Goal: Task Accomplishment & Management: Manage account settings

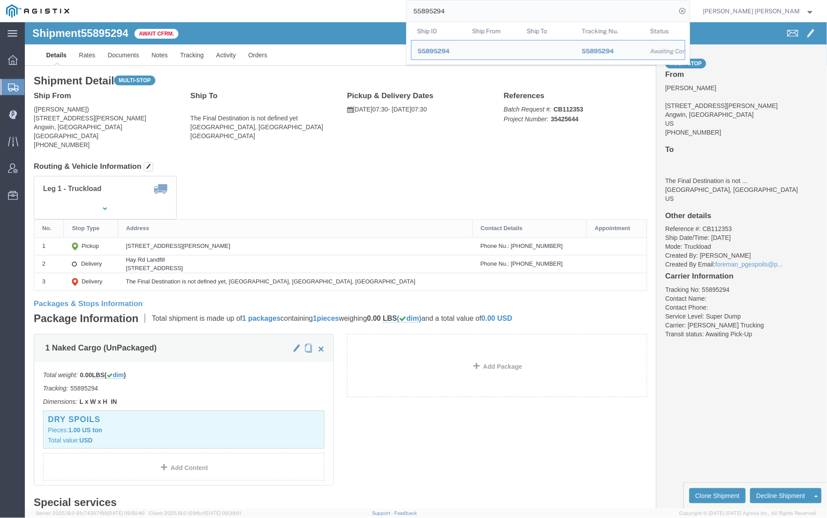
click at [472, 15] on input "55895294" at bounding box center [542, 10] width 270 height 21
paste input "6540783"
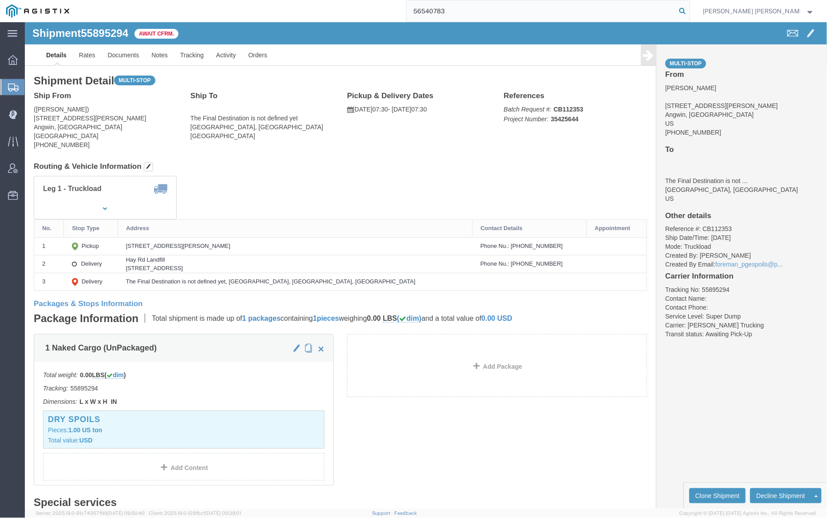
drag, startPoint x: 731, startPoint y: 11, endPoint x: 713, endPoint y: 6, distance: 19.0
click at [689, 11] on icon at bounding box center [683, 11] width 12 height 12
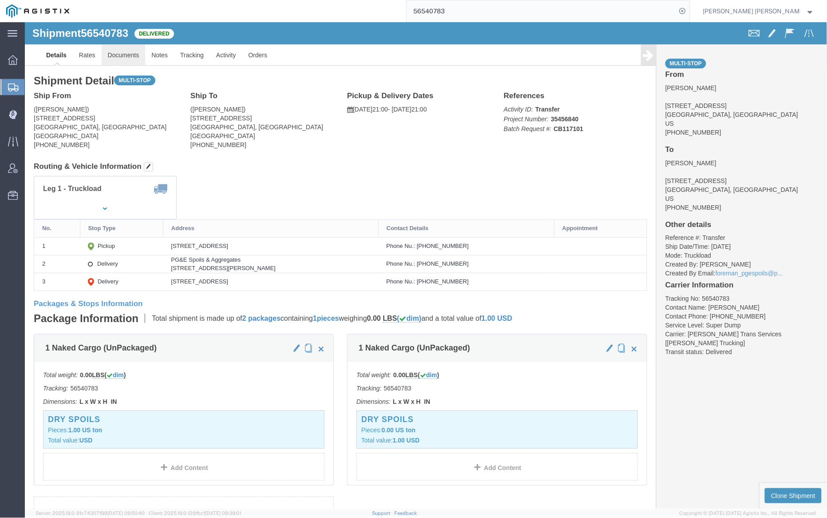
click link "Documents"
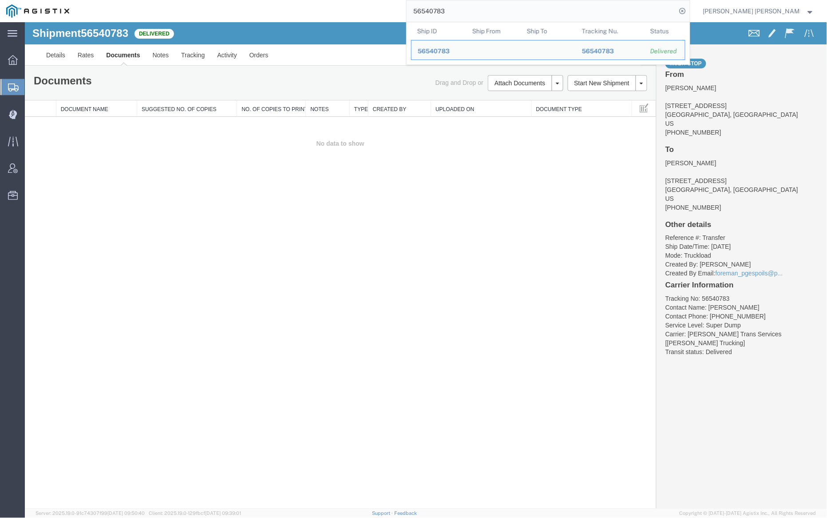
click at [475, 12] on input "56540783" at bounding box center [542, 10] width 270 height 21
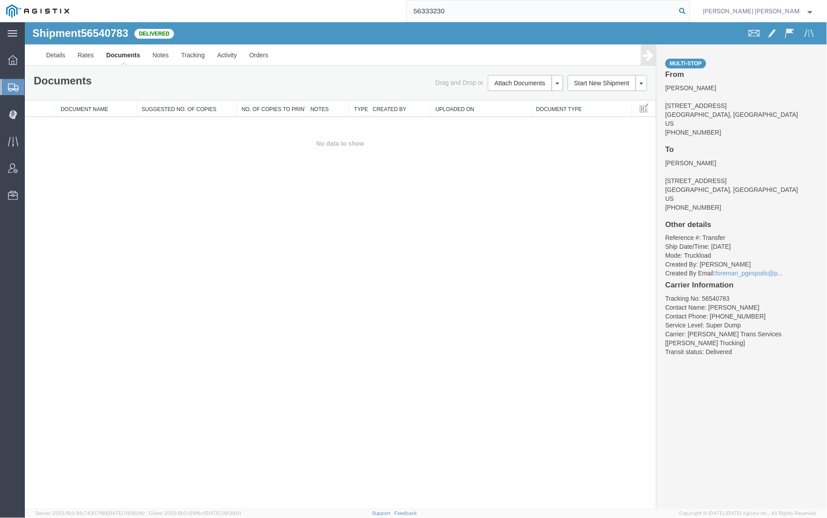
click at [689, 11] on icon at bounding box center [683, 11] width 12 height 12
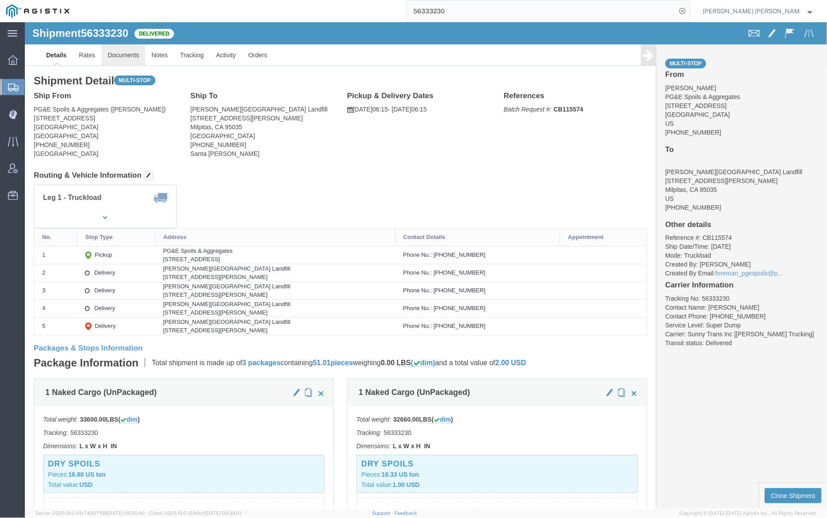
click link "Documents"
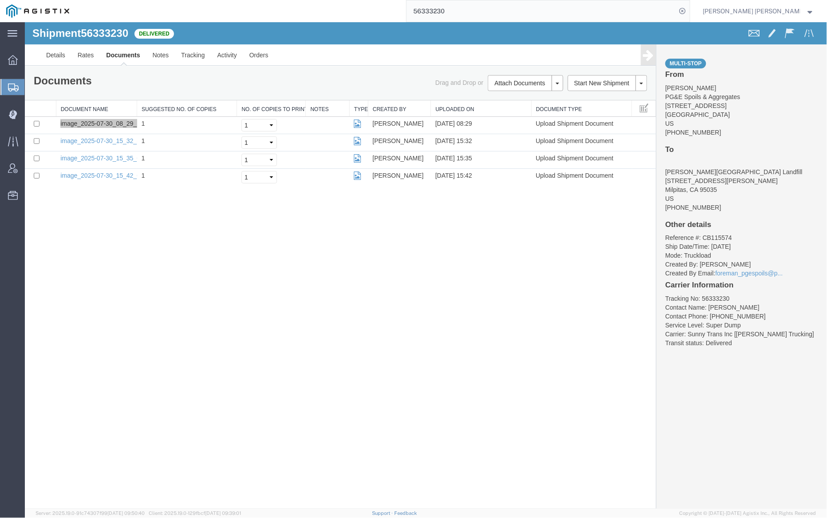
click at [472, 11] on input "56333230" at bounding box center [542, 10] width 270 height 21
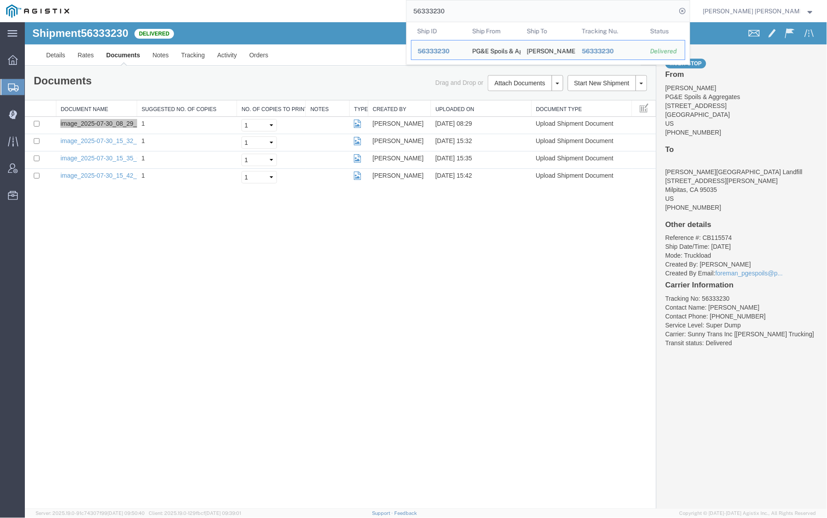
click at [472, 11] on input "56333230" at bounding box center [542, 10] width 270 height 21
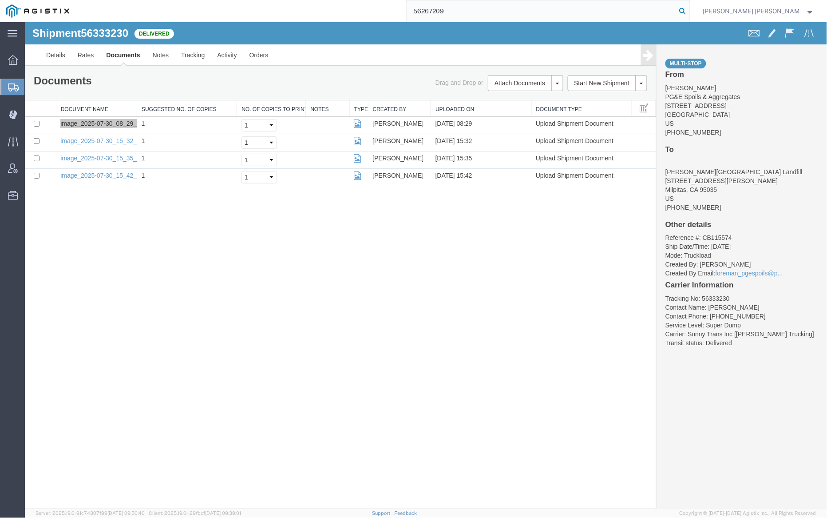
click at [689, 11] on icon at bounding box center [683, 11] width 12 height 12
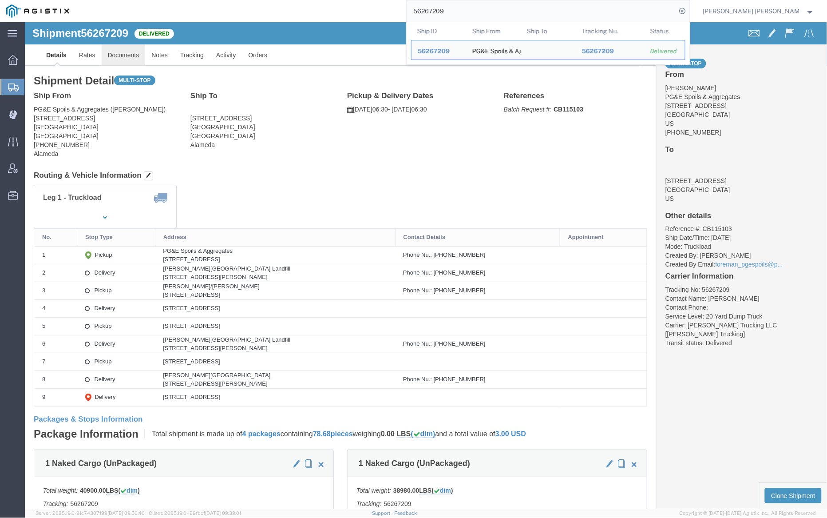
click link "Documents"
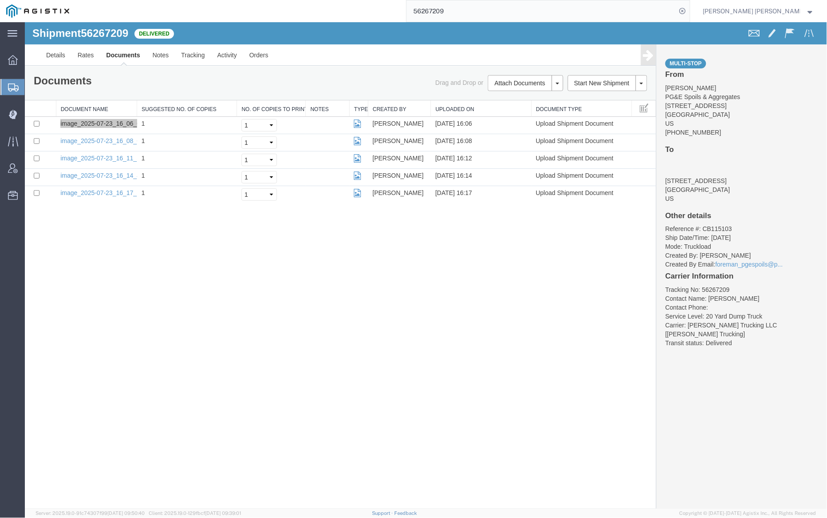
click at [467, 14] on input "56267209" at bounding box center [542, 10] width 270 height 21
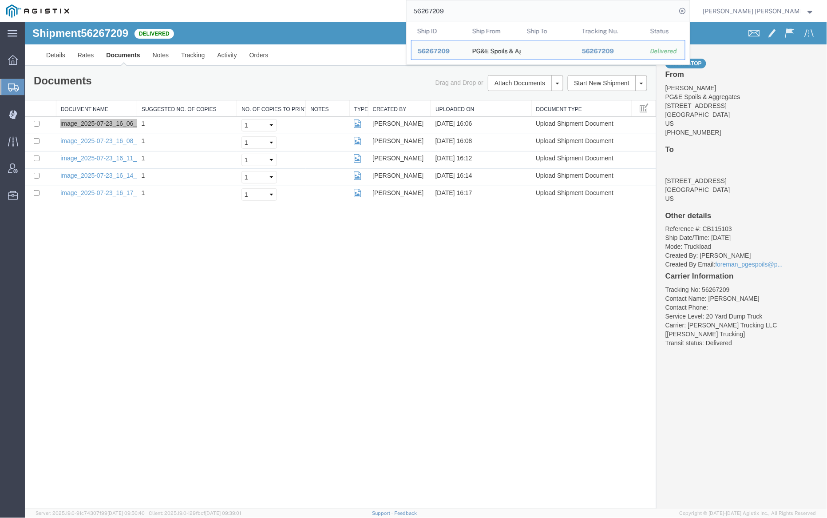
click at [467, 14] on input "56267209" at bounding box center [542, 10] width 270 height 21
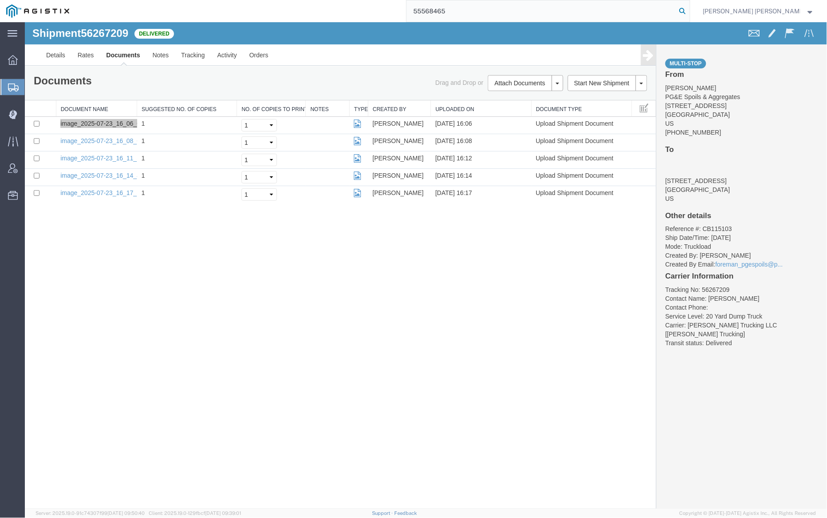
type input "55568465"
click at [689, 8] on icon at bounding box center [683, 11] width 12 height 12
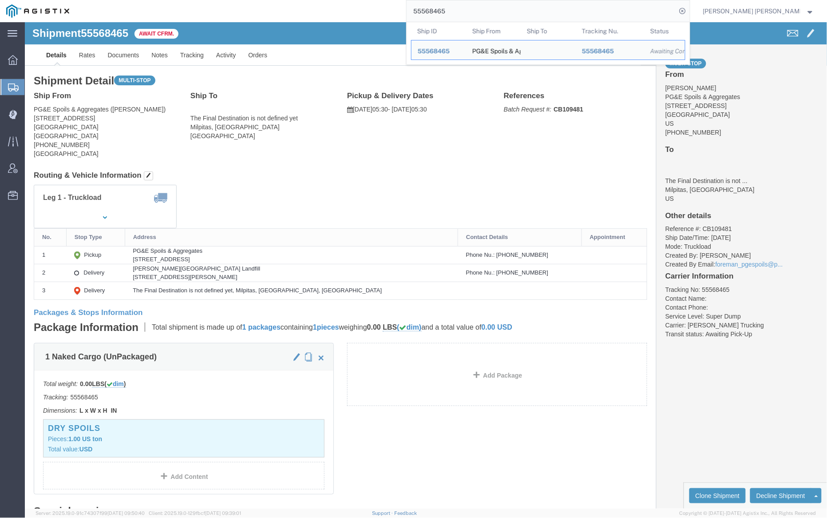
click link "Documents"
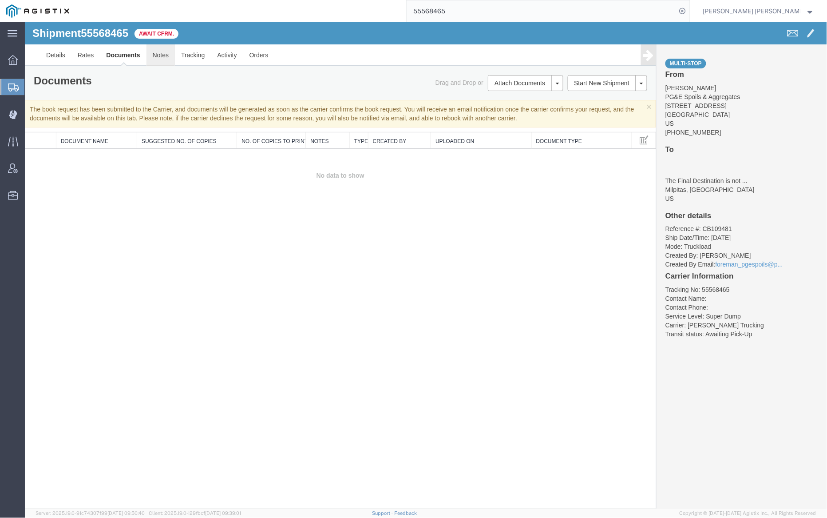
click at [158, 54] on link "Notes" at bounding box center [160, 54] width 29 height 21
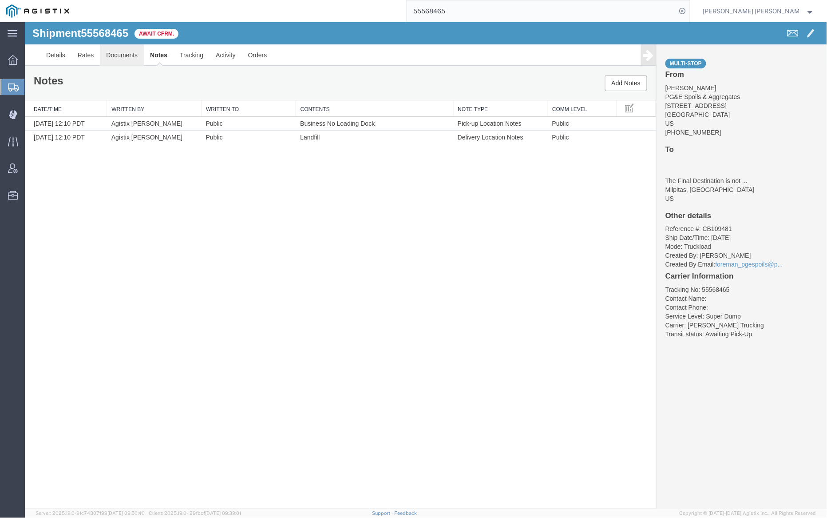
click at [122, 54] on link "Documents" at bounding box center [121, 54] width 44 height 21
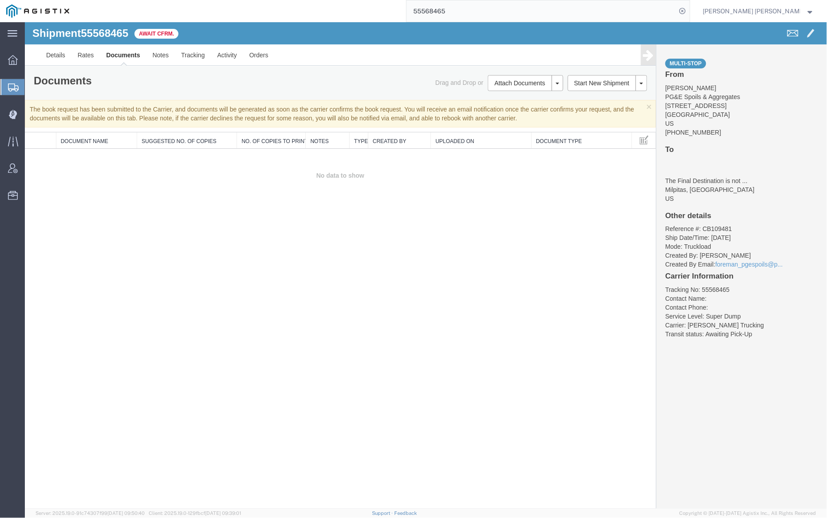
click at [126, 53] on div at bounding box center [425, 265] width 803 height 486
click at [172, 56] on div at bounding box center [425, 265] width 803 height 486
click at [159, 52] on div at bounding box center [425, 265] width 803 height 486
click at [110, 52] on link "Documents" at bounding box center [122, 54] width 46 height 21
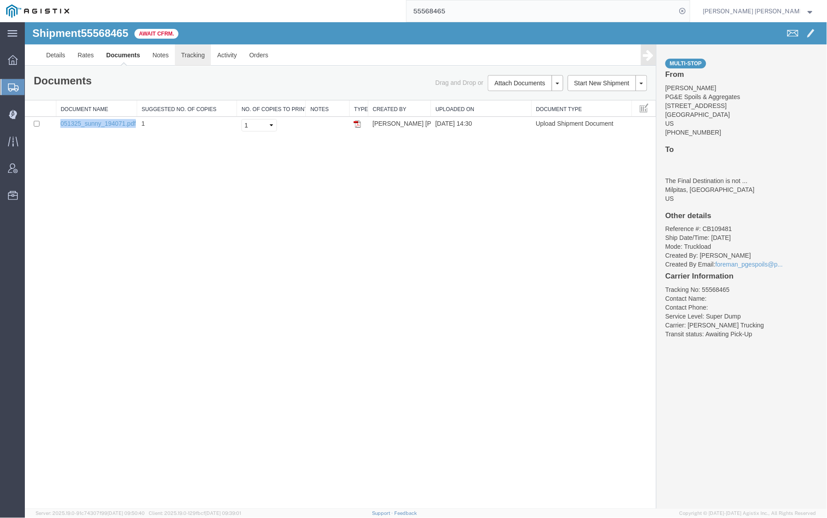
click at [183, 51] on link "Tracking" at bounding box center [193, 54] width 36 height 21
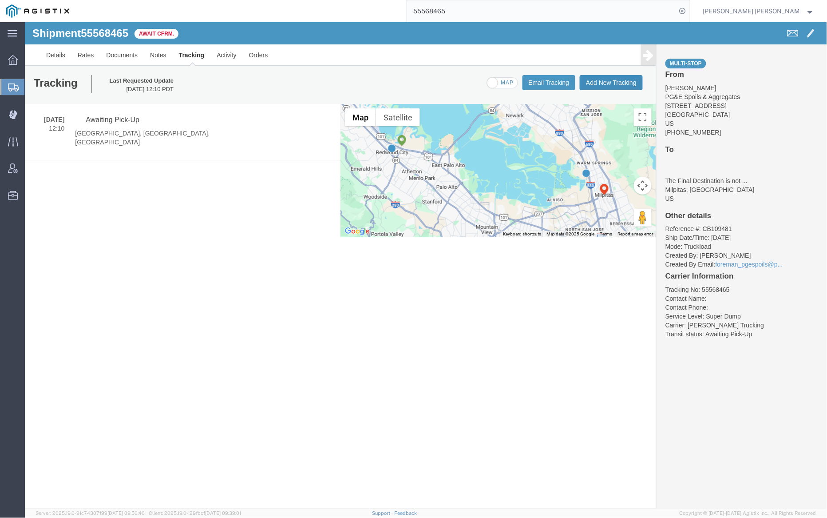
click at [617, 79] on button "Add New Tracking" at bounding box center [611, 82] width 63 height 15
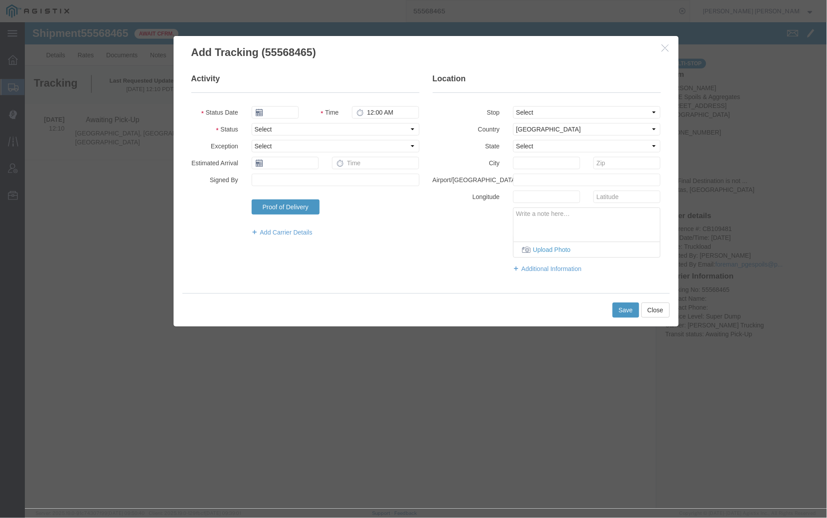
type input "09/16/2025"
type input "3:00 PM"
click at [283, 107] on input "09/16/2025" at bounding box center [274, 112] width 47 height 12
click at [257, 131] on th at bounding box center [257, 127] width 13 height 13
click at [257, 131] on th at bounding box center [260, 127] width 13 height 13
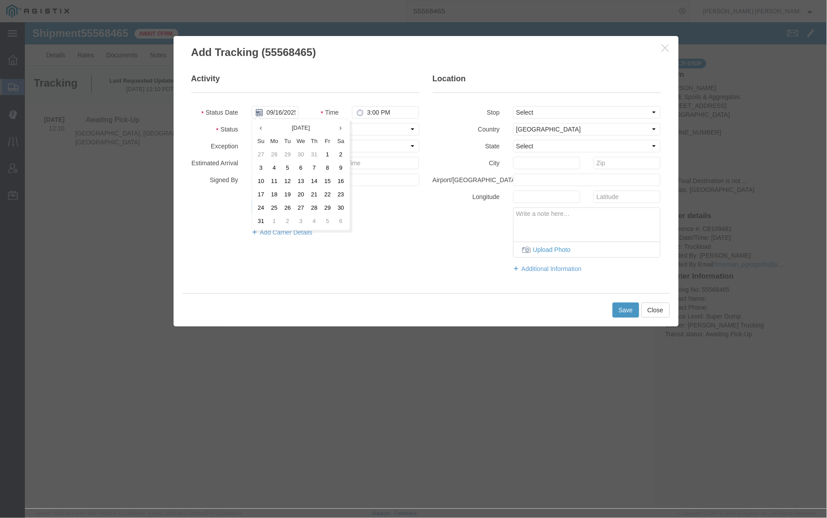
click at [257, 131] on th at bounding box center [260, 127] width 13 height 13
click at [293, 180] on td "13" at bounding box center [287, 180] width 13 height 13
type input "[DATE]"
click at [368, 113] on input "3:00 PM" at bounding box center [385, 112] width 67 height 12
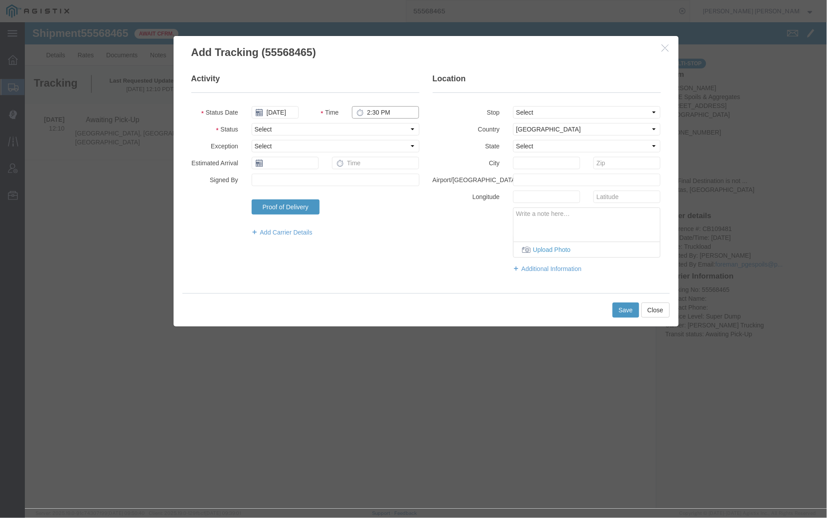
type input "2:30 PM"
click at [327, 131] on select "Select Arrival Notice Available Arrival Notice Imported Arrive at Delivery Loca…" at bounding box center [335, 129] width 168 height 12
select select "DELIVRED"
click at [251, 123] on select "Select Arrival Notice Available Arrival Notice Imported Arrive at Delivery Loca…" at bounding box center [335, 129] width 168 height 12
click at [560, 114] on select "Select From: [STREET_ADDRESS] Stop 2: [STREET_ADDRESS][PERSON_NAME] To: The Fin…" at bounding box center [587, 112] width 148 height 12
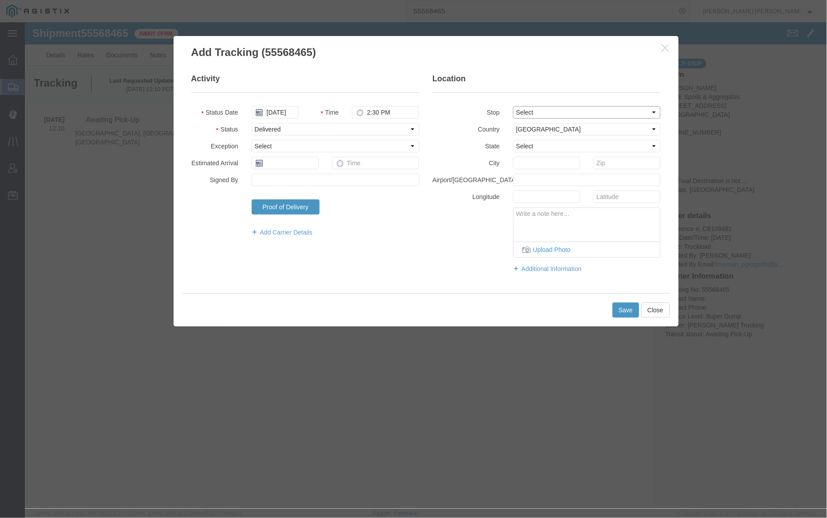
select select "{"pickupDeliveryInfoId": "120396333","pickupOrDelivery": "P","stopNum": "1","lo…"
click at [513, 106] on select "Select From: [STREET_ADDRESS] Stop 2: [STREET_ADDRESS][PERSON_NAME] To: The Fin…" at bounding box center [587, 112] width 148 height 12
select select "CA"
type input "[GEOGRAPHIC_DATA]"
click at [632, 313] on button "Save" at bounding box center [626, 309] width 27 height 15
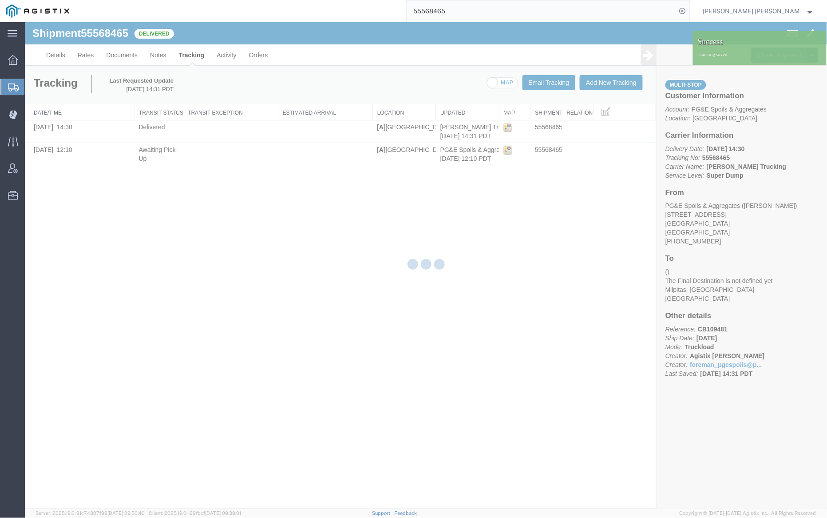
checkbox input "false"
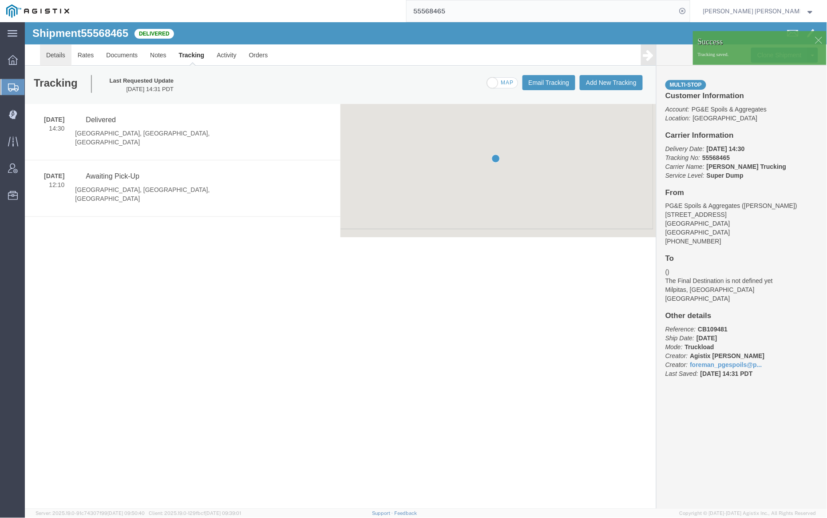
click at [55, 53] on link "Details" at bounding box center [56, 54] width 32 height 21
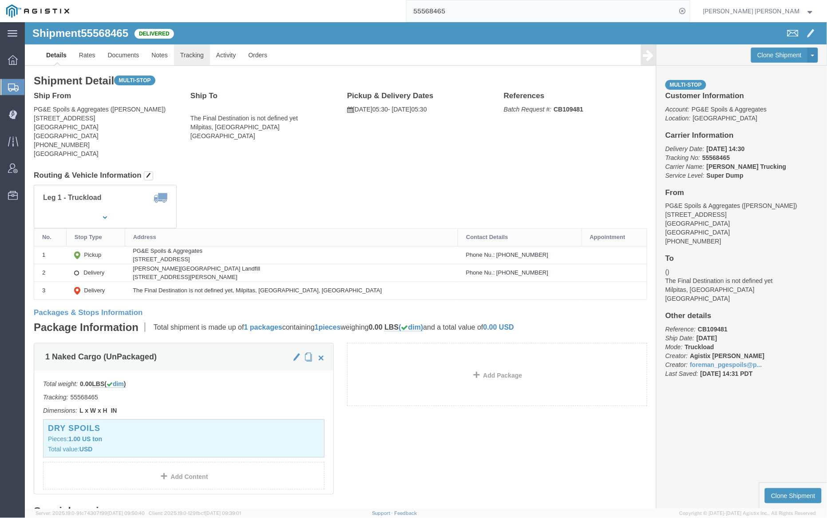
click link "Tracking"
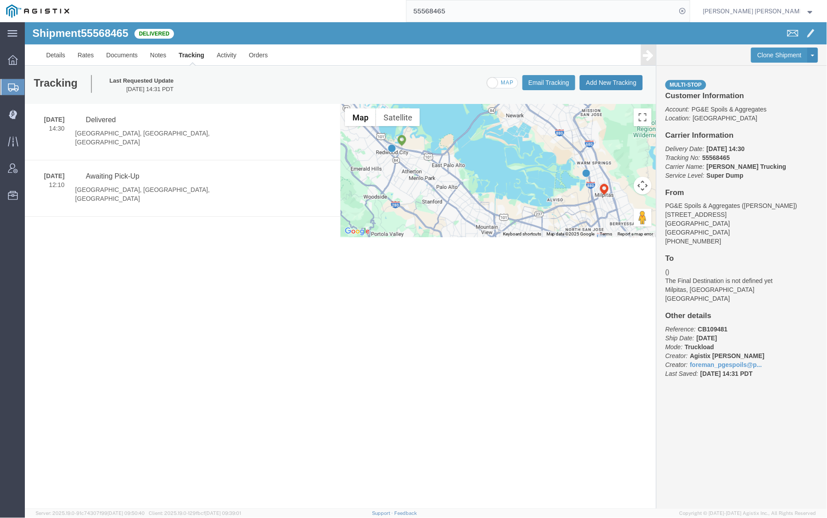
click at [613, 79] on button "Add New Tracking" at bounding box center [611, 82] width 63 height 15
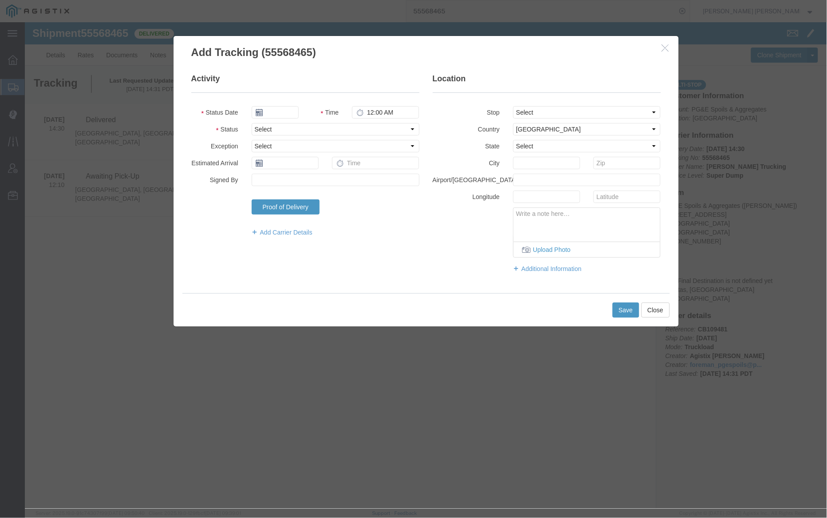
type input "09/16/2025"
type input "3:00 PM"
click at [274, 111] on input "09/16/2025" at bounding box center [274, 112] width 47 height 12
click at [259, 121] on th at bounding box center [257, 127] width 13 height 13
click at [259, 123] on th at bounding box center [260, 127] width 13 height 13
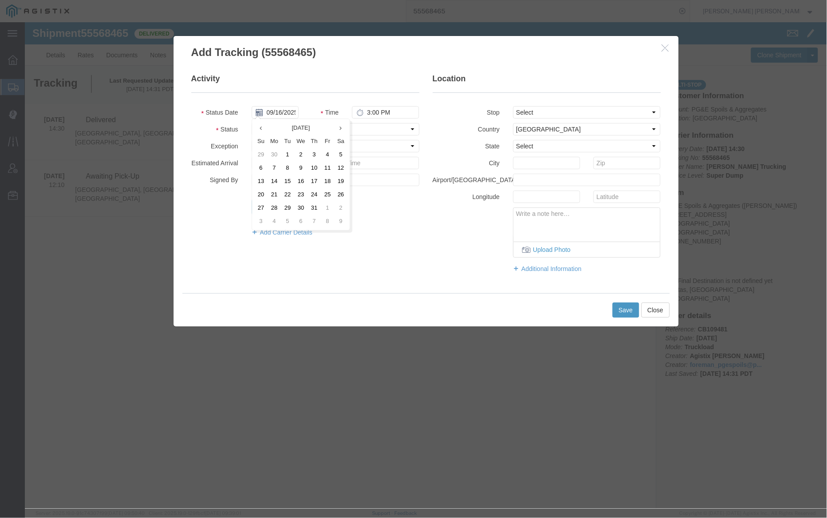
click at [259, 123] on th at bounding box center [260, 127] width 13 height 13
click at [286, 179] on td "13" at bounding box center [287, 180] width 13 height 13
type input "[DATE]"
click at [367, 113] on input "3:00 PM" at bounding box center [385, 112] width 67 height 12
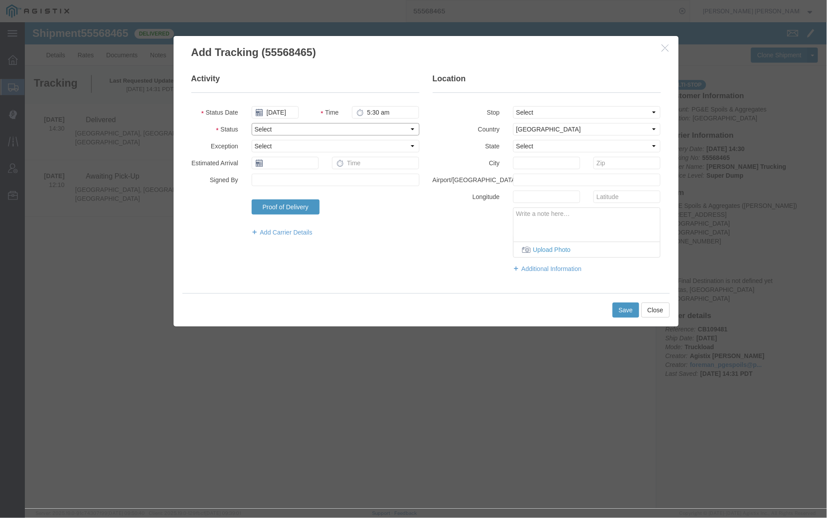
type input "5:30 AM"
click at [313, 131] on select "Select Arrival Notice Available Arrival Notice Imported Arrive at Delivery Loca…" at bounding box center [335, 129] width 168 height 12
select select "ARVPULOC"
click at [251, 123] on select "Select Arrival Notice Available Arrival Notice Imported Arrive at Delivery Loca…" at bounding box center [335, 129] width 168 height 12
click at [549, 115] on select "Select From: [STREET_ADDRESS] Stop 2: [STREET_ADDRESS][PERSON_NAME] To: The Fin…" at bounding box center [587, 112] width 148 height 12
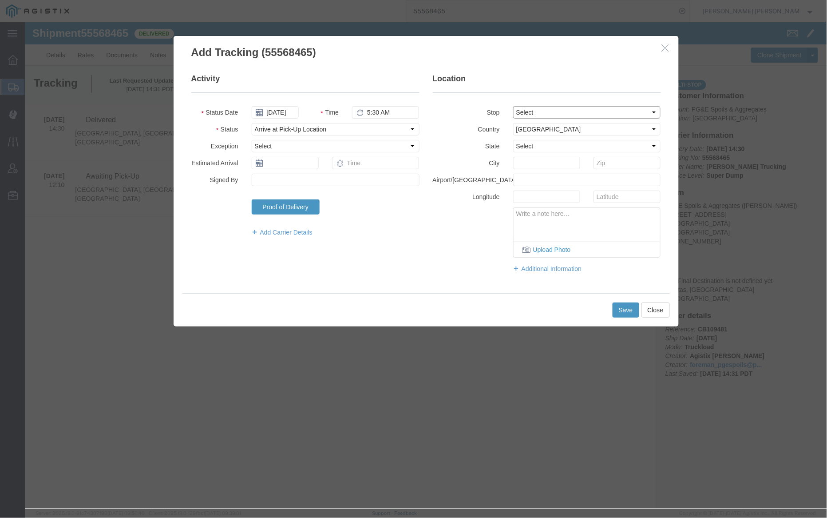
select select "{"pickupDeliveryInfoId": "120396333","pickupOrDelivery": "P","stopNum": "1","lo…"
click at [513, 106] on select "Select From: [STREET_ADDRESS] Stop 2: [STREET_ADDRESS][PERSON_NAME] To: The Fin…" at bounding box center [587, 112] width 148 height 12
select select "CA"
type input "[GEOGRAPHIC_DATA]"
click at [626, 314] on button "Save" at bounding box center [626, 309] width 27 height 15
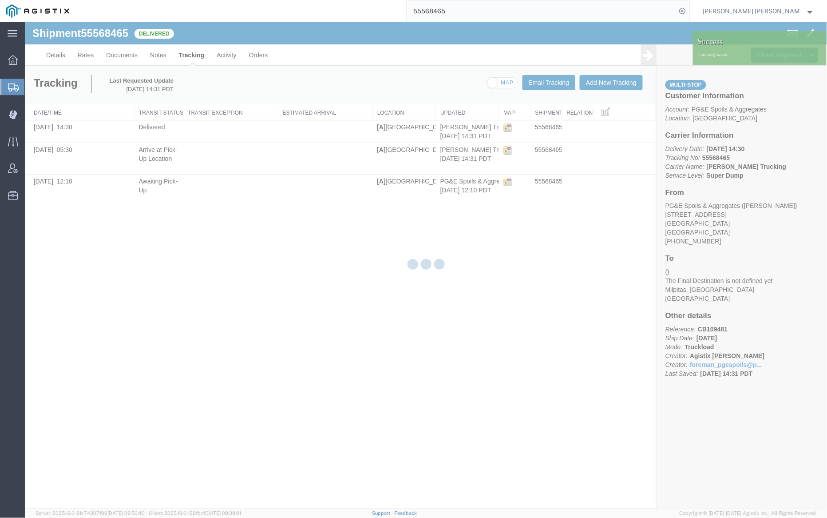
checkbox input "false"
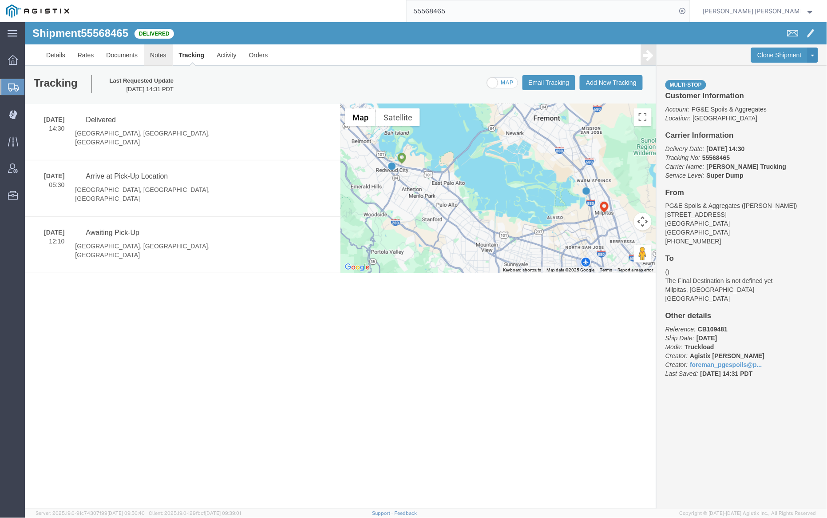
click at [153, 56] on link "Notes" at bounding box center [157, 54] width 29 height 21
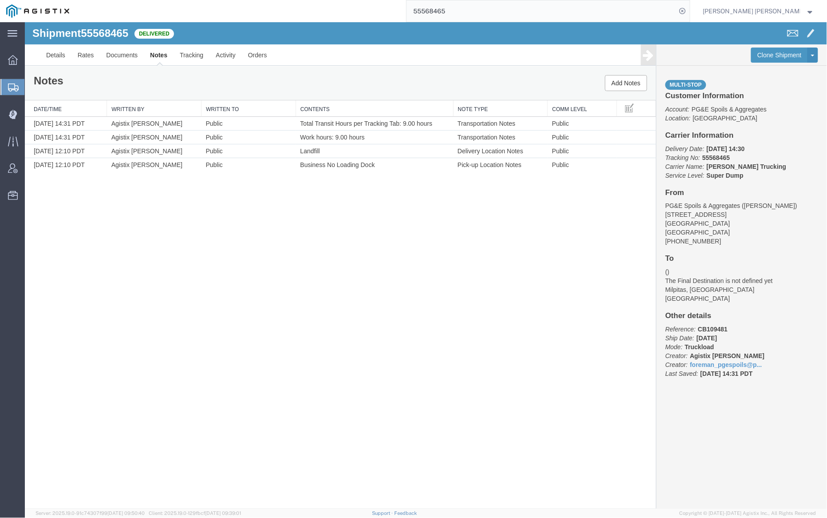
click at [474, 10] on input "55568465" at bounding box center [542, 10] width 270 height 21
type input "55568468"
click at [689, 11] on icon at bounding box center [683, 11] width 12 height 12
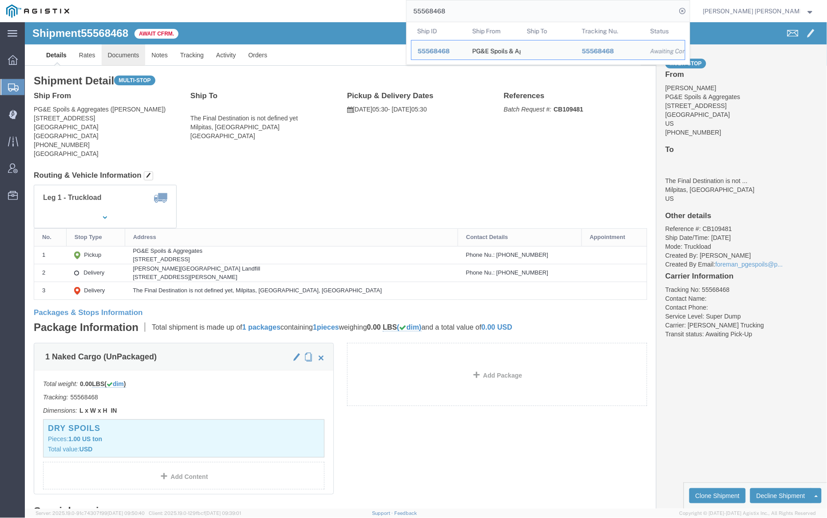
click link "Documents"
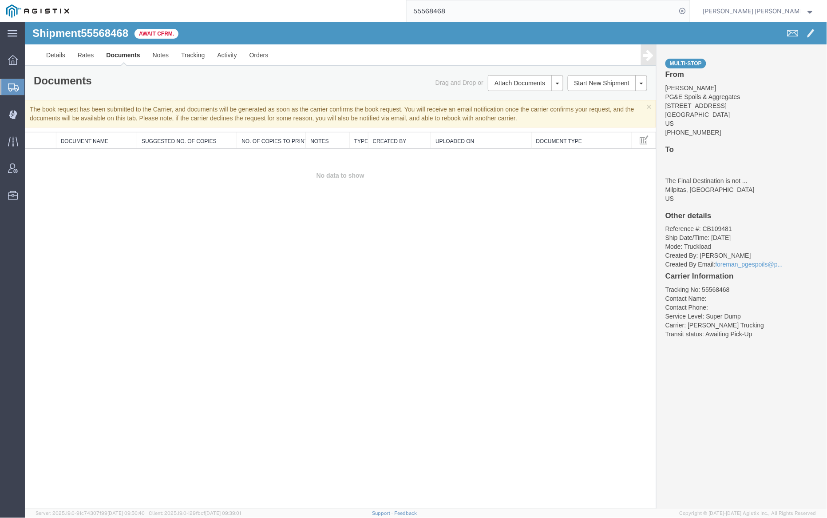
click at [117, 56] on link "Documents" at bounding box center [122, 54] width 46 height 21
click at [53, 54] on link "Details" at bounding box center [56, 54] width 32 height 21
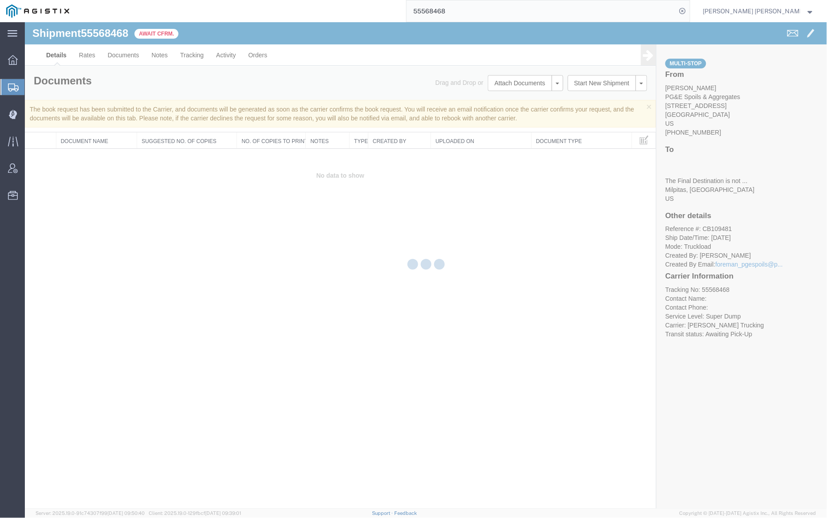
click at [100, 34] on div at bounding box center [426, 265] width 803 height 486
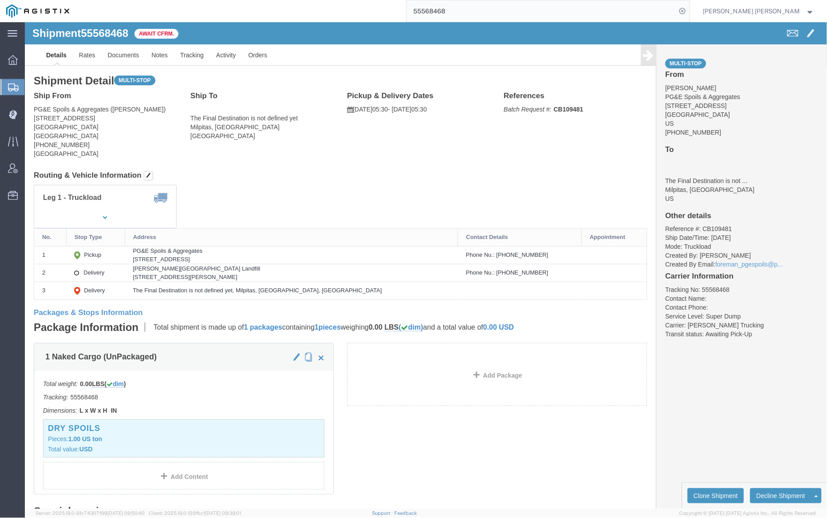
click span "55568468"
copy span "55568468"
click at [471, 12] on input "55568468" at bounding box center [542, 10] width 270 height 21
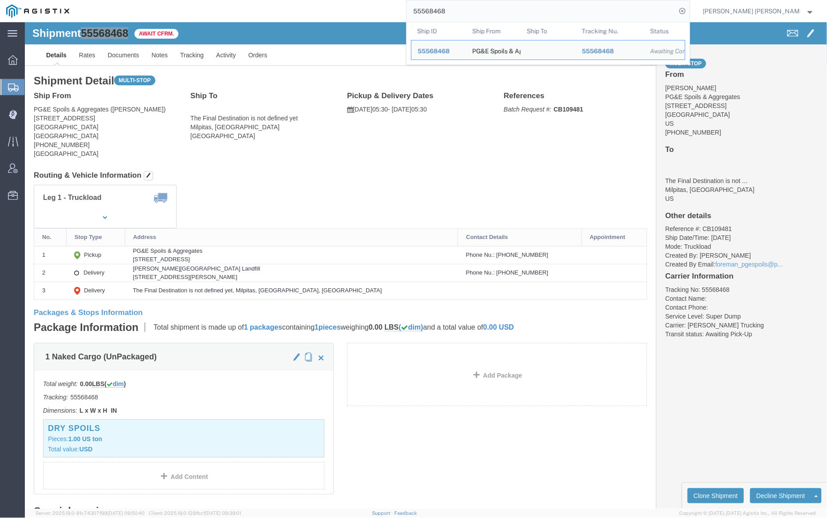
click at [471, 12] on input "55568468" at bounding box center [542, 10] width 270 height 21
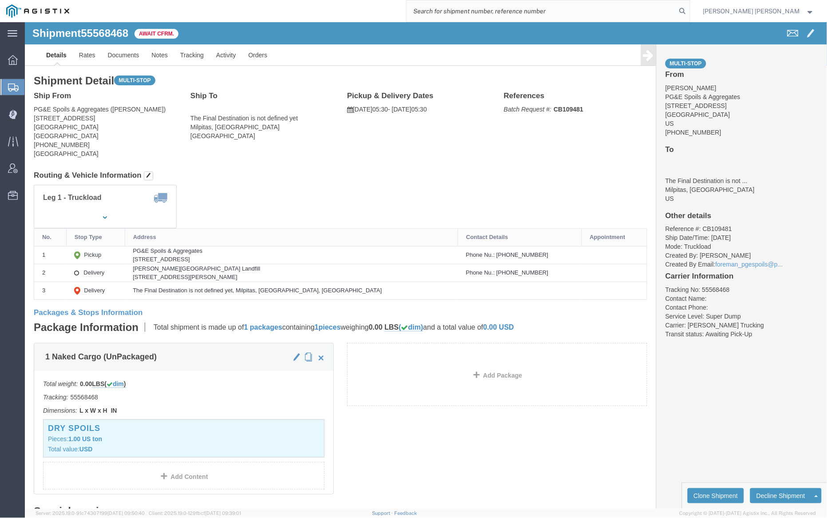
click div "Shipment 55568468 0 of 0 Await Cfrm."
click link "Documents"
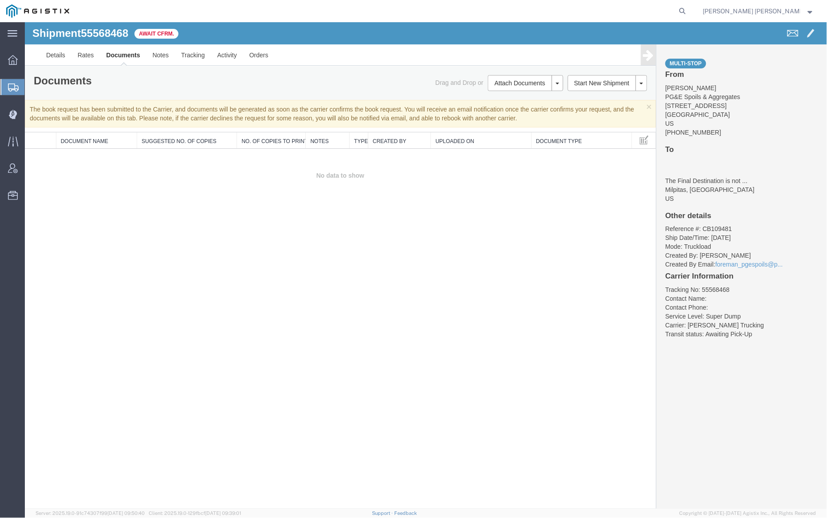
click at [125, 55] on link "Documents" at bounding box center [122, 54] width 46 height 21
click at [122, 52] on link "Documents" at bounding box center [122, 54] width 46 height 21
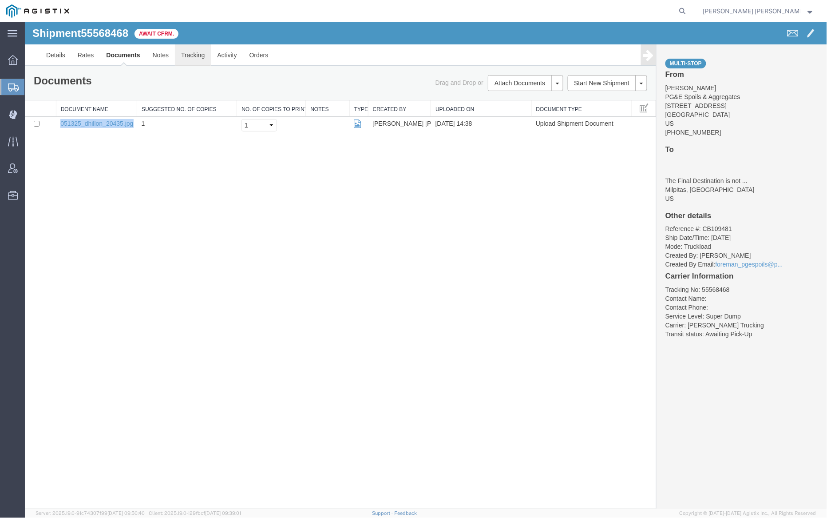
click at [194, 57] on link "Tracking" at bounding box center [193, 54] width 36 height 21
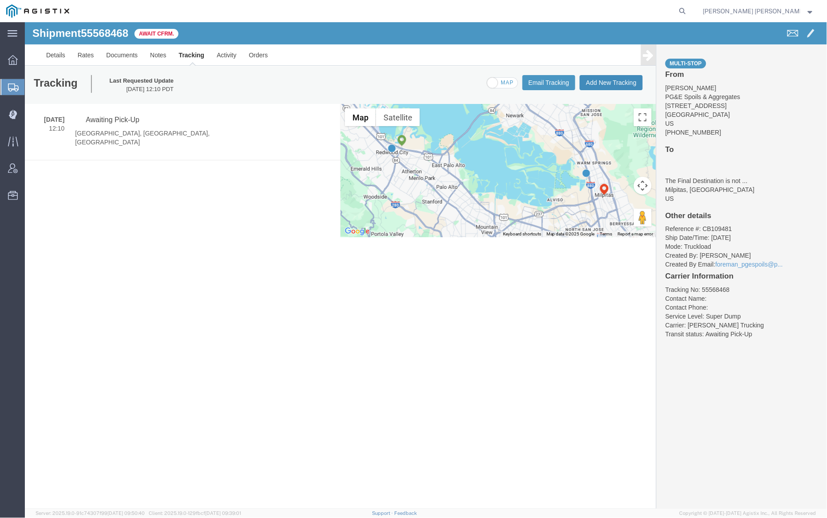
click at [609, 81] on button "Add New Tracking" at bounding box center [611, 82] width 63 height 15
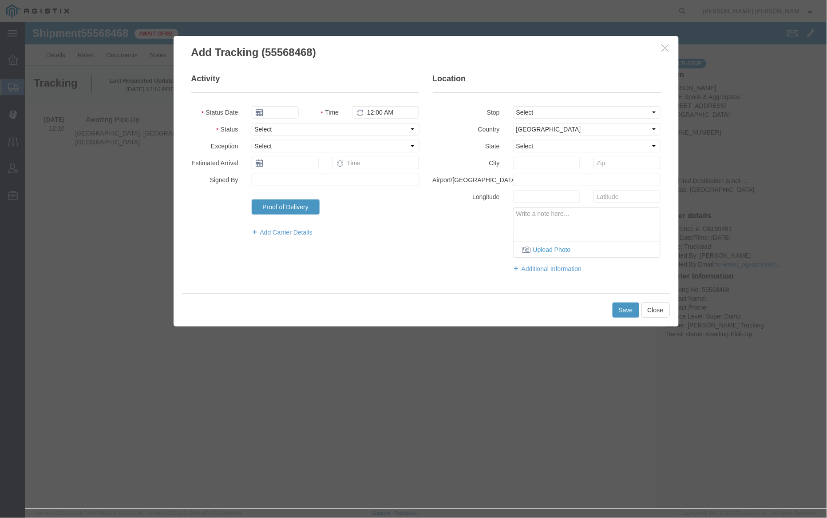
type input "09/16/2025"
type input "3:00 PM"
click at [276, 109] on input "09/16/2025" at bounding box center [274, 112] width 47 height 12
click at [261, 128] on th at bounding box center [257, 127] width 13 height 13
click at [261, 128] on icon at bounding box center [260, 128] width 2 height 6
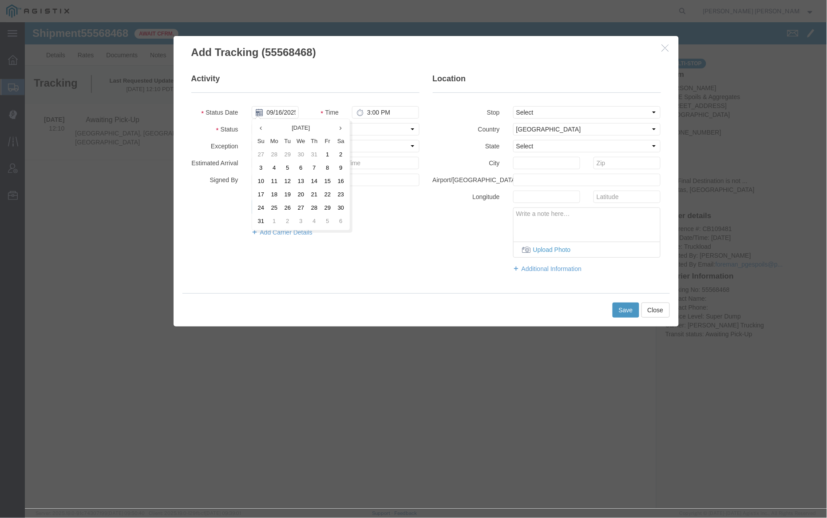
click at [261, 128] on icon at bounding box center [260, 128] width 2 height 6
click at [288, 179] on td "13" at bounding box center [287, 180] width 13 height 13
type input "[DATE]"
click at [367, 112] on input "3:00 PM" at bounding box center [385, 112] width 67 height 12
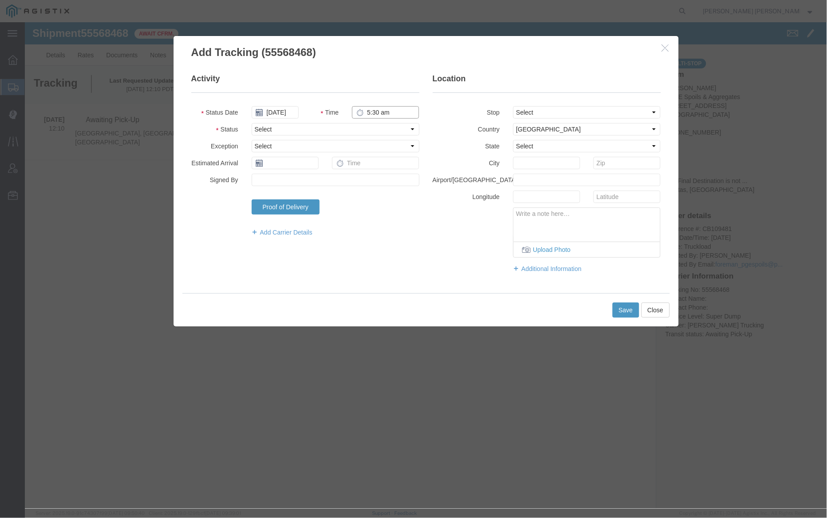
type input "5:30 AM"
click at [332, 134] on select "Select Arrival Notice Available Arrival Notice Imported Arrive at Delivery Loca…" at bounding box center [335, 129] width 168 height 12
select select "ARVPULOC"
click at [251, 123] on select "Select Arrival Notice Available Arrival Notice Imported Arrive at Delivery Loca…" at bounding box center [335, 129] width 168 height 12
click at [525, 112] on select "Select From: [STREET_ADDRESS] Stop 2: [STREET_ADDRESS][PERSON_NAME] To: The Fin…" at bounding box center [587, 112] width 148 height 12
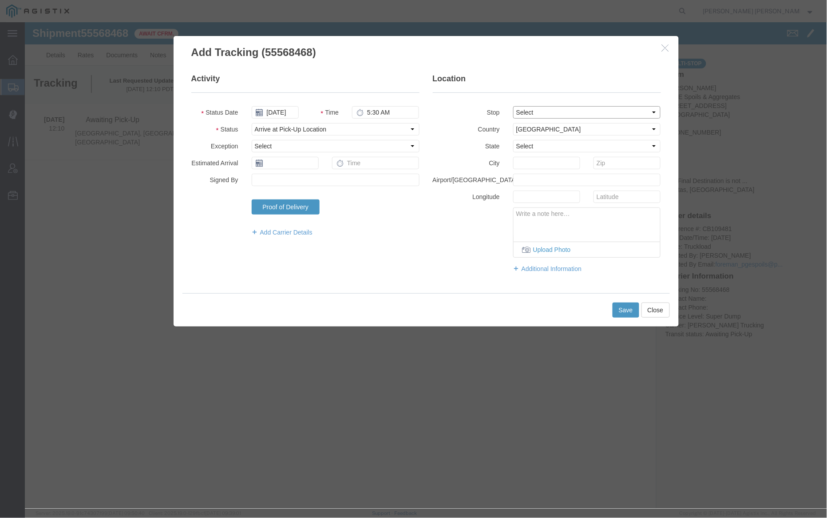
select select "{"pickupDeliveryInfoId": "120396340","pickupOrDelivery": "P","stopNum": "1","lo…"
click at [513, 106] on select "Select From: [STREET_ADDRESS] Stop 2: [STREET_ADDRESS][PERSON_NAME] To: The Fin…" at bounding box center [587, 112] width 148 height 12
select select "CA"
type input "[GEOGRAPHIC_DATA]"
drag, startPoint x: 339, startPoint y: 168, endPoint x: 628, endPoint y: 316, distance: 324.4
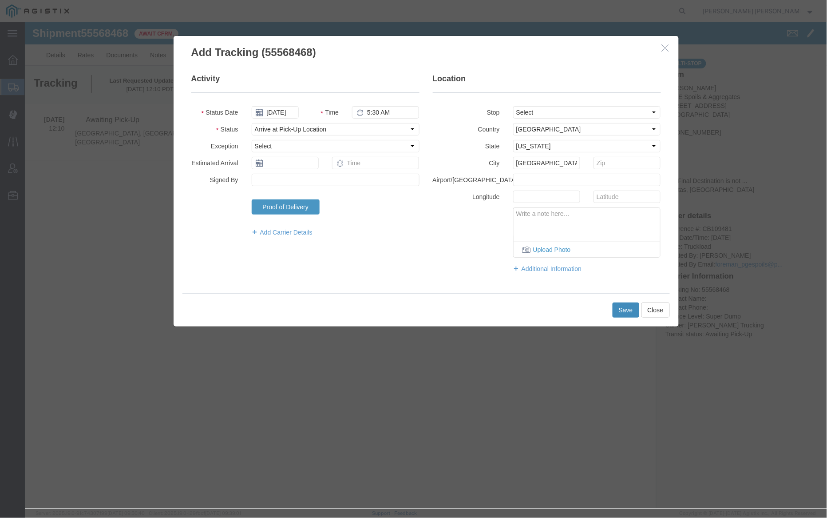
click at [628, 316] on button "Save" at bounding box center [626, 309] width 27 height 15
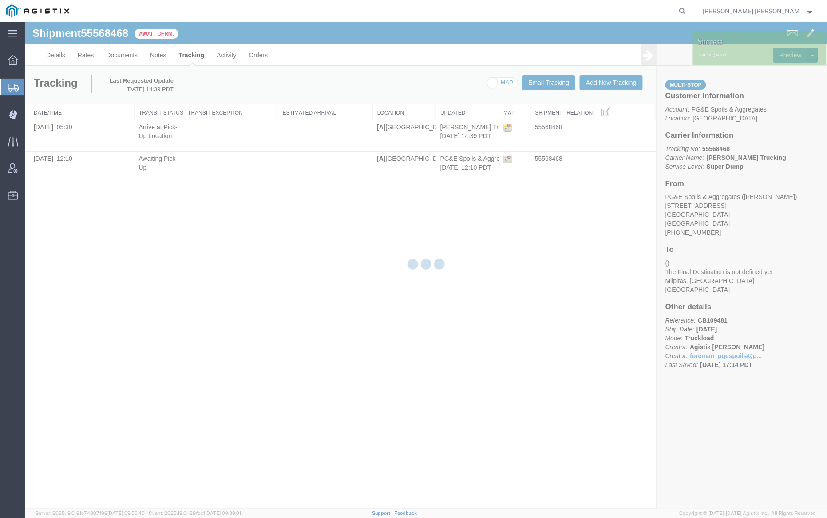
checkbox input "false"
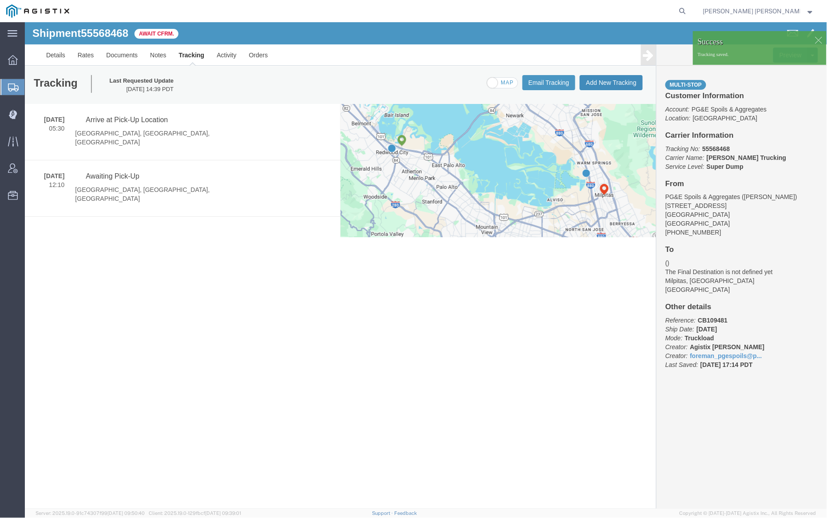
click at [611, 78] on button "Add New Tracking" at bounding box center [611, 82] width 63 height 15
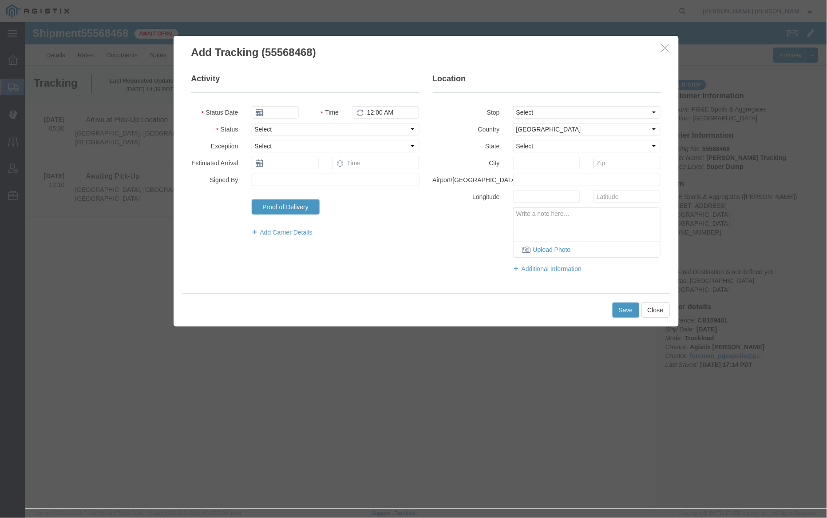
type input "09/16/2025"
type input "3:00 PM"
click at [280, 112] on input "09/16/2025" at bounding box center [274, 112] width 47 height 12
click at [256, 128] on th at bounding box center [257, 127] width 13 height 13
click at [256, 128] on th at bounding box center [260, 127] width 13 height 13
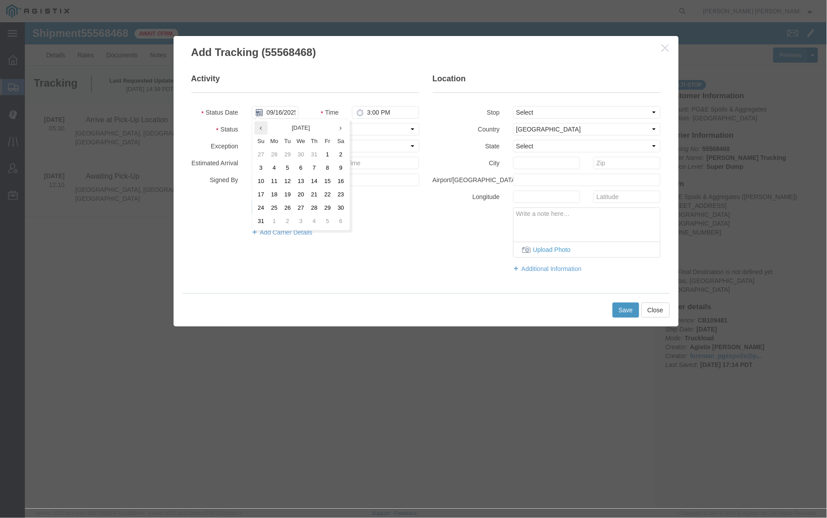
drag, startPoint x: 628, startPoint y: 316, endPoint x: 257, endPoint y: 128, distance: 416.2
click at [257, 128] on th at bounding box center [260, 127] width 13 height 13
drag, startPoint x: 257, startPoint y: 128, endPoint x: 292, endPoint y: 180, distance: 62.7
click at [292, 180] on td "13" at bounding box center [287, 180] width 13 height 13
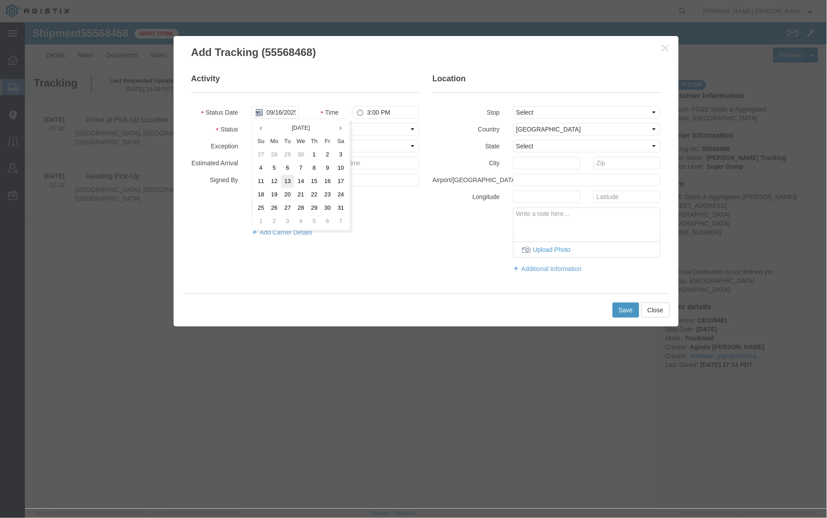
type input "[DATE]"
click at [367, 112] on input "3:00 PM" at bounding box center [385, 112] width 67 height 12
type input "1:55 PM"
click at [554, 115] on select "Select From: [STREET_ADDRESS] Stop 2: [STREET_ADDRESS][PERSON_NAME] To: The Fin…" at bounding box center [587, 112] width 148 height 12
select select "{"pickupDeliveryInfoId": "120396340","pickupOrDelivery": "P","stopNum": "1","lo…"
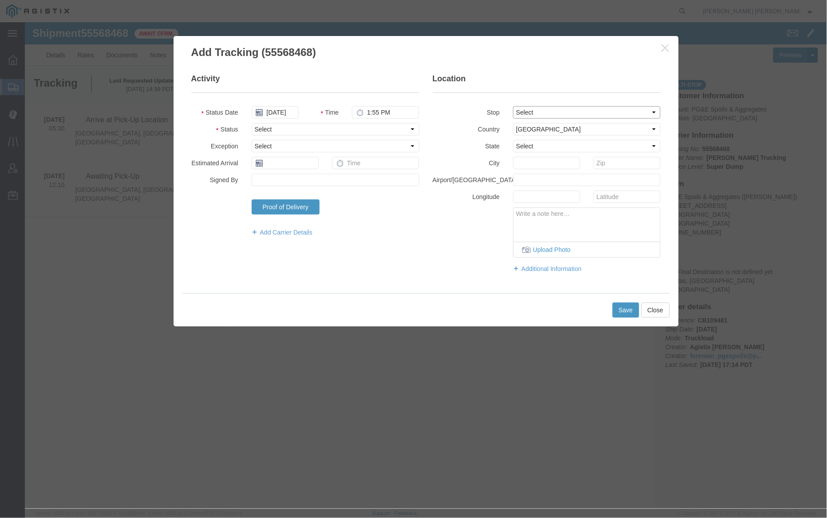
click at [513, 106] on select "Select From: [STREET_ADDRESS] Stop 2: [STREET_ADDRESS][PERSON_NAME] To: The Fin…" at bounding box center [587, 112] width 148 height 12
select select "CA"
type input "[GEOGRAPHIC_DATA]"
click at [374, 125] on select "Select Arrival Notice Available Arrival Notice Imported Arrive at Delivery Loca…" at bounding box center [335, 129] width 168 height 12
select select "DELIVRED"
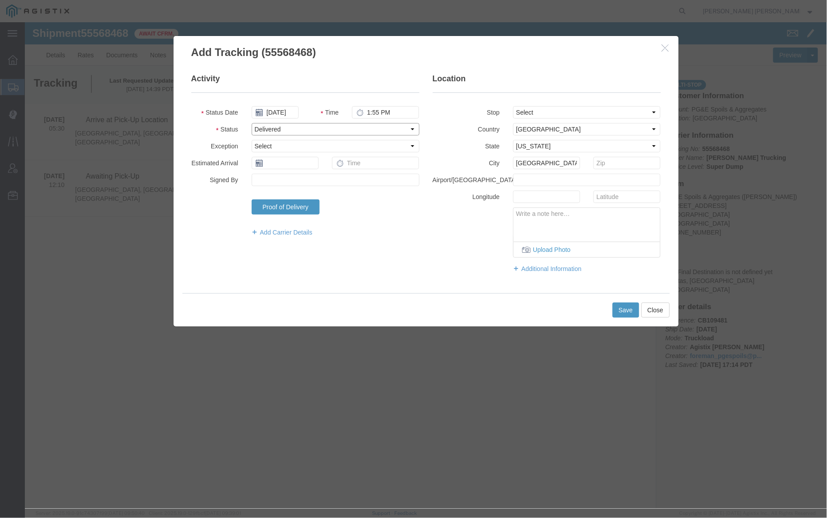
click at [251, 123] on select "Select Arrival Notice Available Arrival Notice Imported Arrive at Delivery Loca…" at bounding box center [335, 129] width 168 height 12
click at [618, 310] on button "Save" at bounding box center [626, 309] width 27 height 15
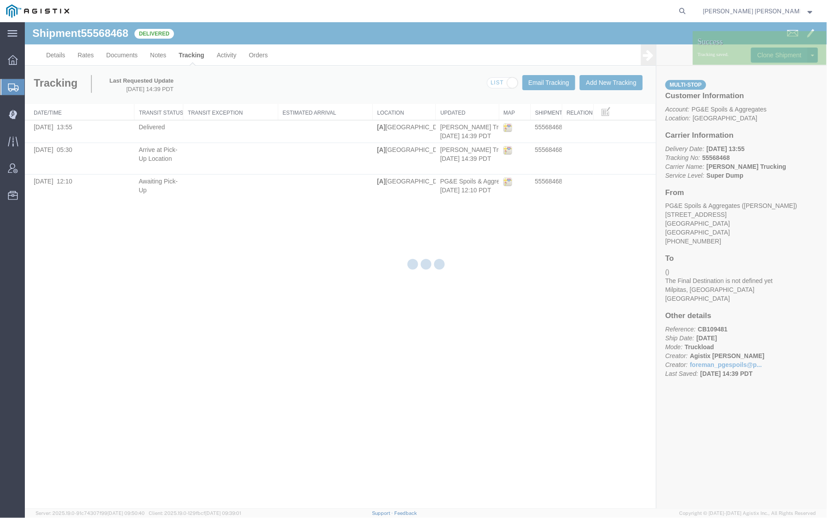
click at [164, 53] on div at bounding box center [426, 265] width 803 height 486
checkbox input "false"
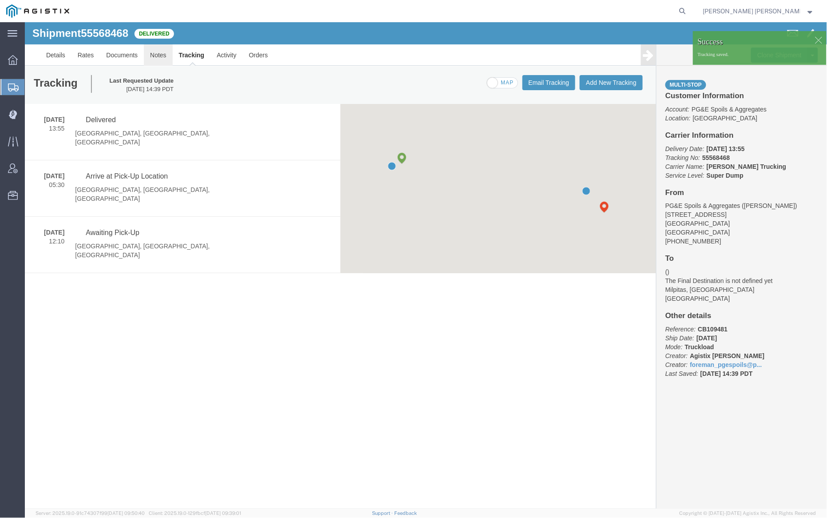
click at [159, 53] on link "Notes" at bounding box center [157, 54] width 29 height 21
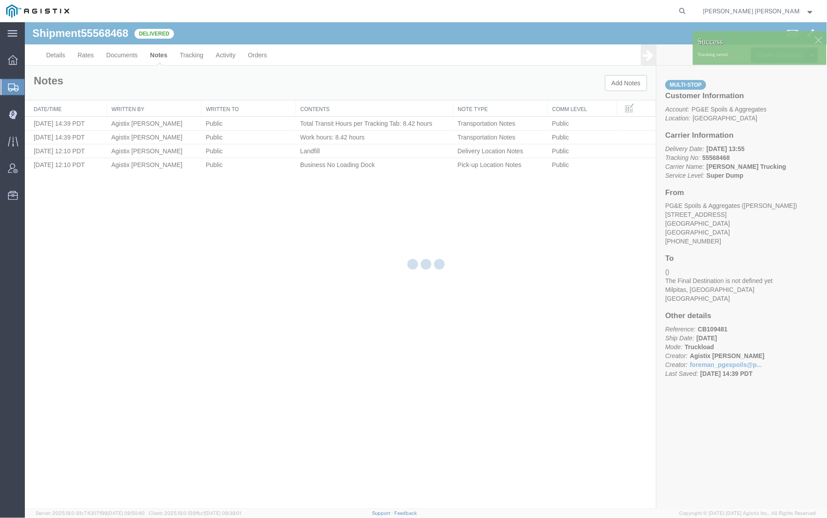
click at [159, 54] on div at bounding box center [426, 265] width 803 height 486
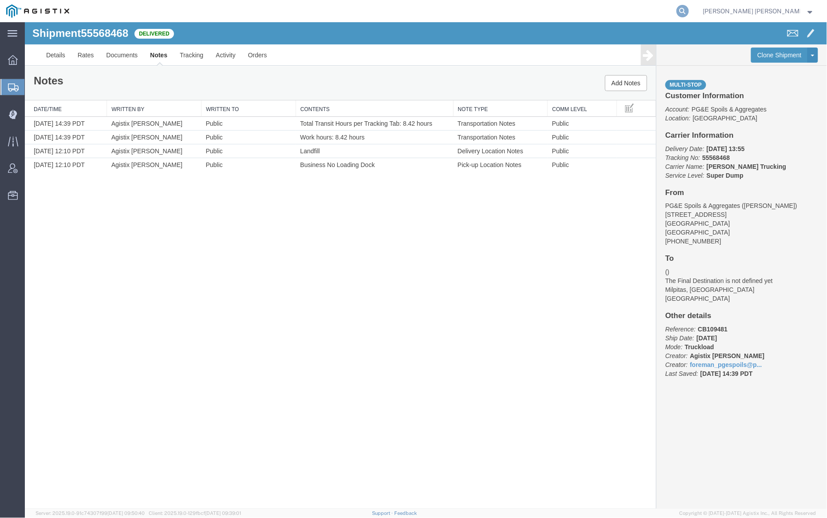
click at [689, 10] on icon at bounding box center [683, 11] width 12 height 12
click at [572, 9] on input "search" at bounding box center [542, 10] width 270 height 21
paste input "55568472"
click at [689, 11] on icon at bounding box center [683, 11] width 12 height 12
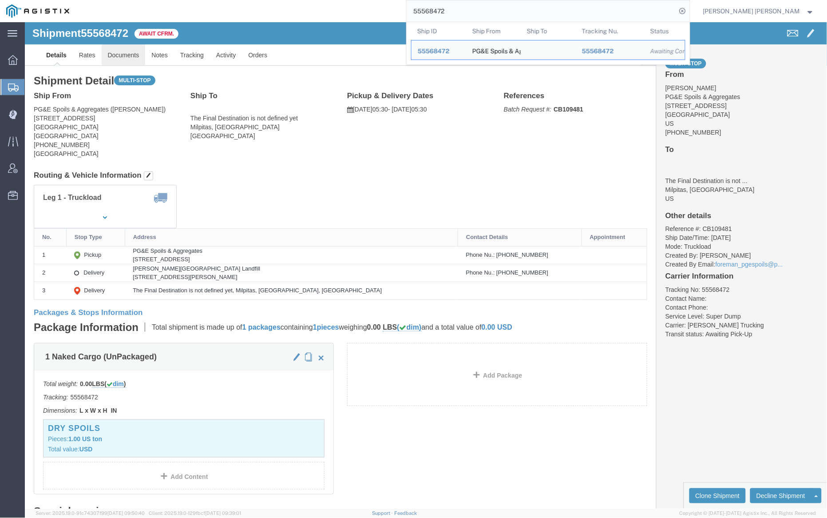
click link "Documents"
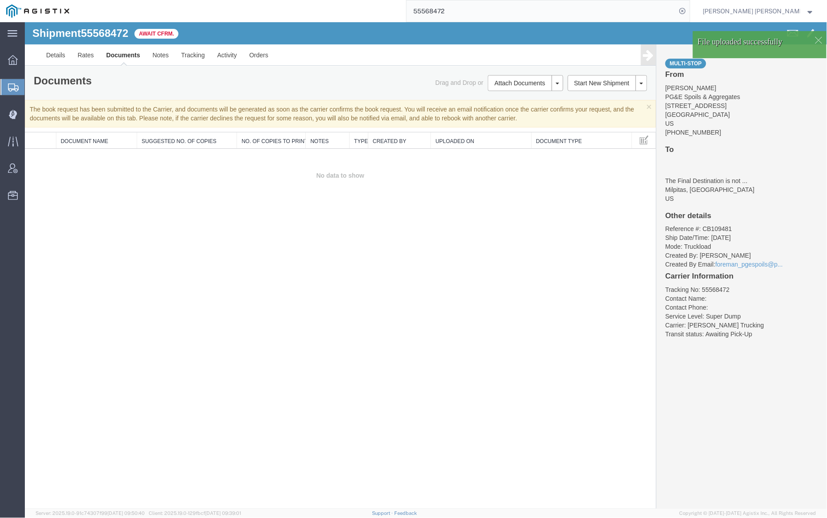
click at [123, 54] on link "Documents" at bounding box center [122, 54] width 46 height 21
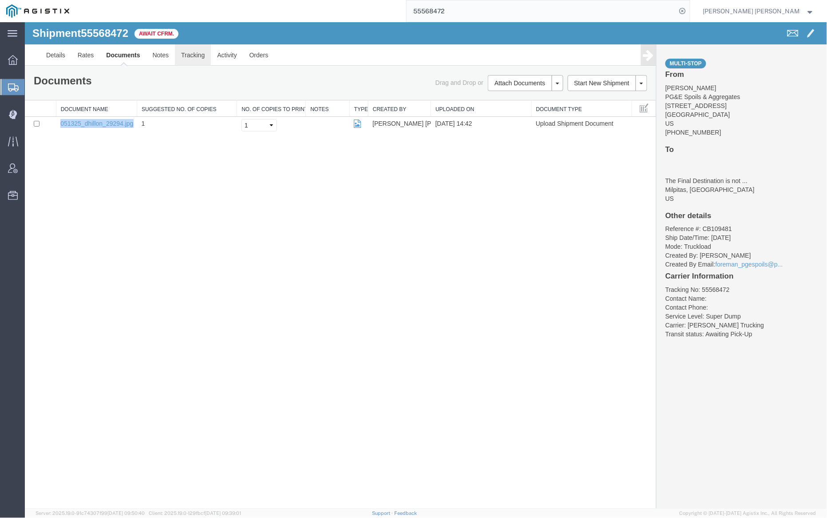
click at [195, 56] on link "Tracking" at bounding box center [193, 54] width 36 height 21
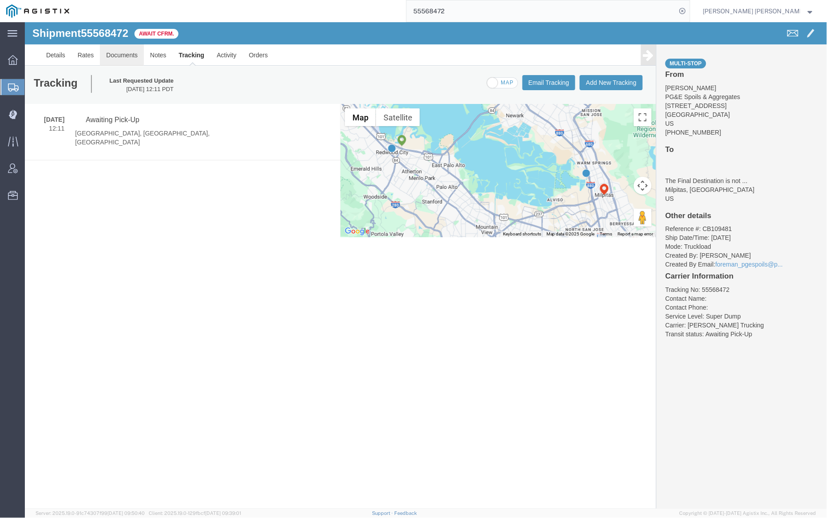
click at [119, 56] on link "Documents" at bounding box center [121, 54] width 44 height 21
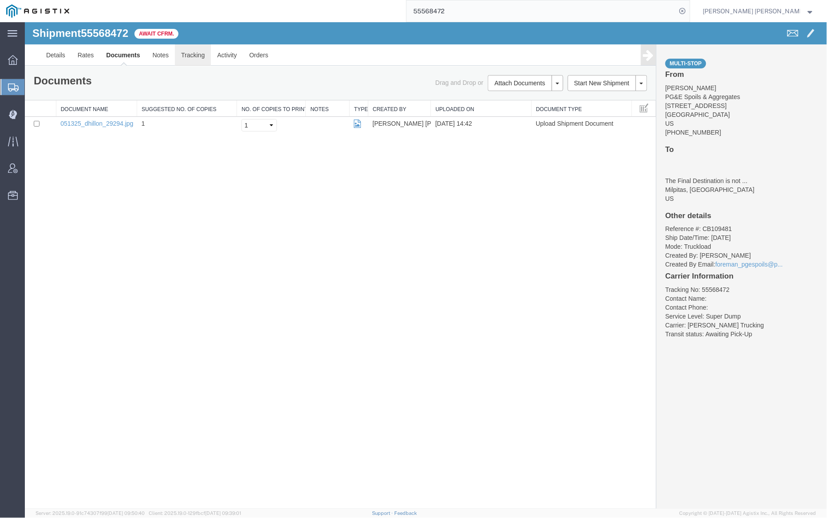
click at [203, 54] on link "Tracking" at bounding box center [193, 54] width 36 height 21
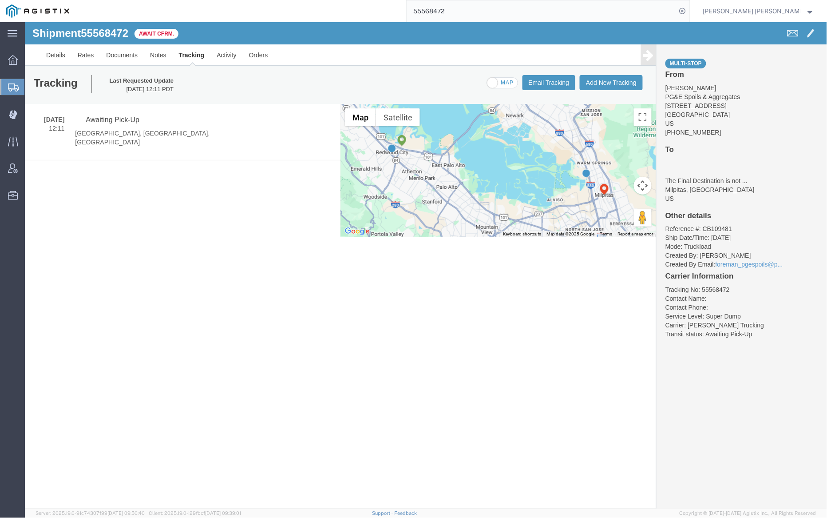
click at [456, 7] on input "55568472" at bounding box center [542, 10] width 270 height 21
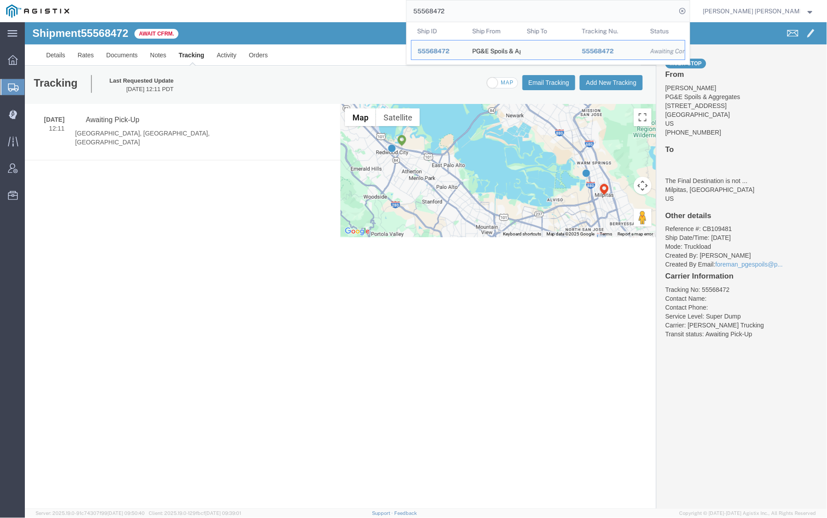
click at [458, 7] on input "55568472" at bounding box center [542, 10] width 270 height 21
click at [465, 8] on input "55568472" at bounding box center [542, 10] width 270 height 21
paste input "6363150"
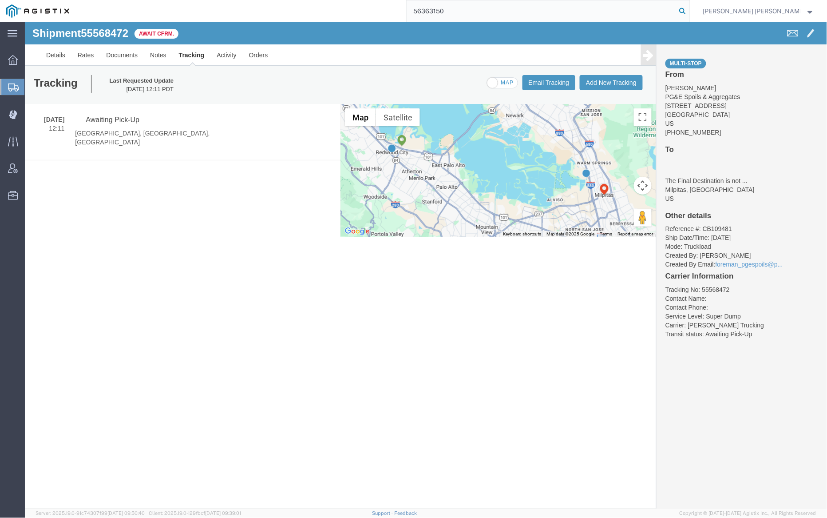
type input "56363150"
click at [689, 9] on icon at bounding box center [683, 11] width 12 height 12
